Goal: Use online tool/utility

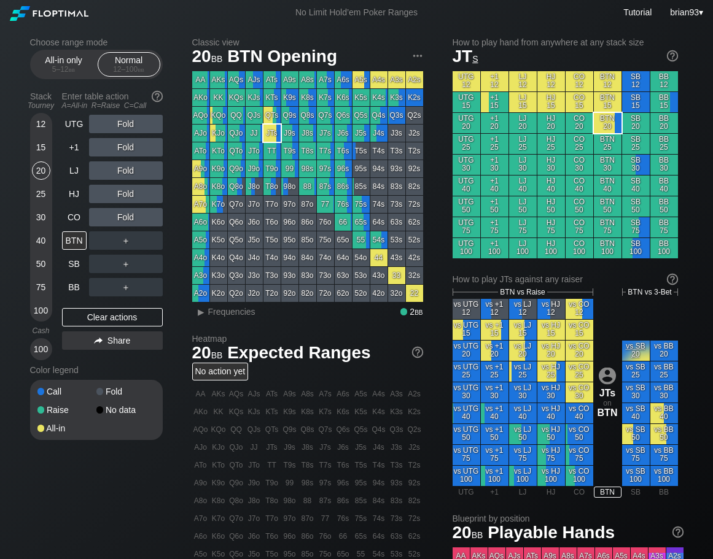
click at [706, 247] on div "Choose range mode All-in only 5 – 12 bb Normal 12 – 100 bb Stack Tourney Enter …" at bounding box center [356, 417] width 713 height 784
